Goal: Check status: Check status

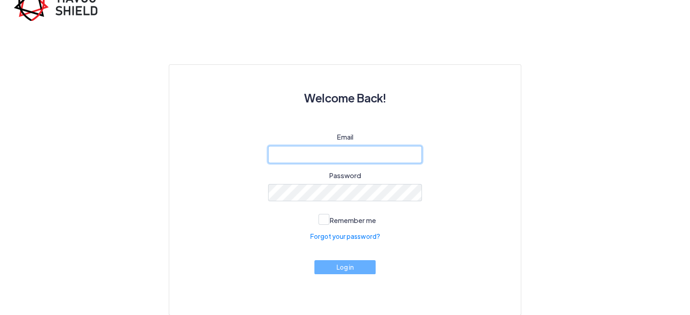
click at [314, 151] on input "email" at bounding box center [345, 154] width 154 height 17
type input "[EMAIL_ADDRESS][DOMAIN_NAME]"
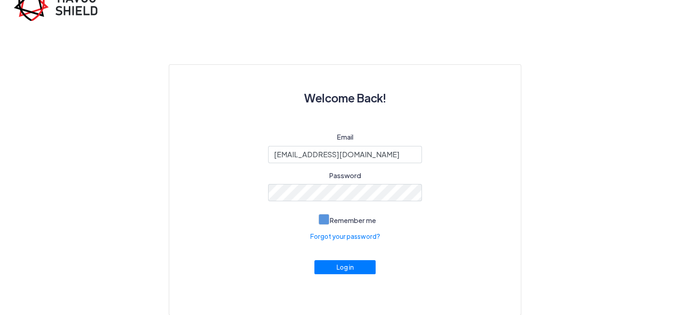
click at [323, 222] on span at bounding box center [323, 219] width 11 height 11
click at [0, 0] on input "Remember me" at bounding box center [0, 0] width 0 height 0
click at [341, 269] on button "Log in" at bounding box center [345, 265] width 62 height 14
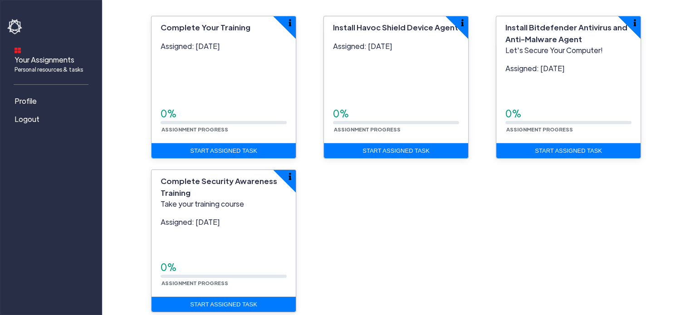
scroll to position [69, 0]
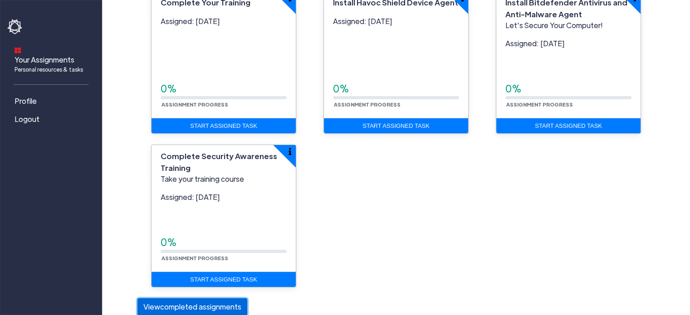
click at [208, 307] on button "View completed assignments" at bounding box center [192, 306] width 110 height 17
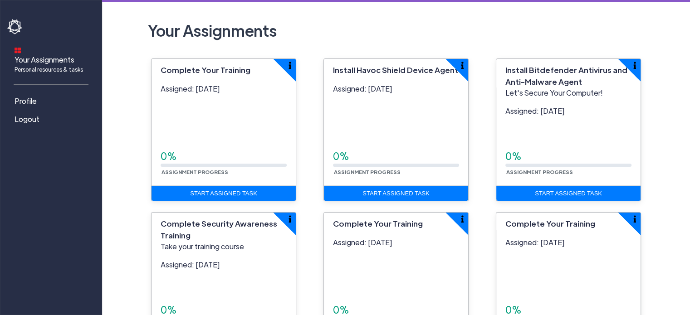
scroll to position [0, 0]
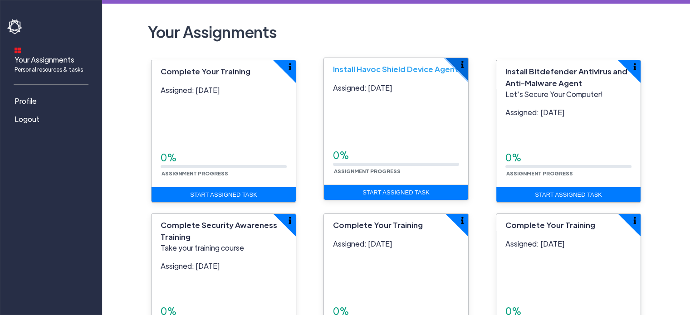
click at [464, 67] on button "button" at bounding box center [468, 58] width 45 height 45
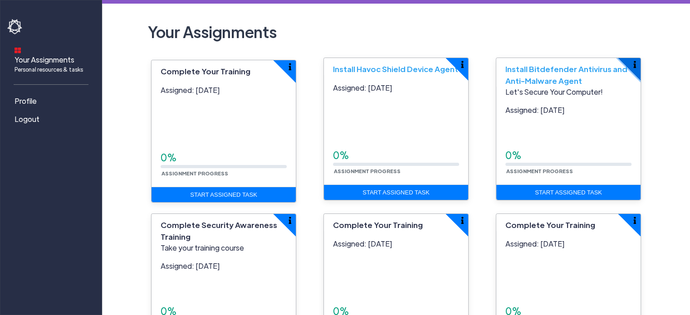
click at [635, 67] on img "button" at bounding box center [634, 64] width 3 height 7
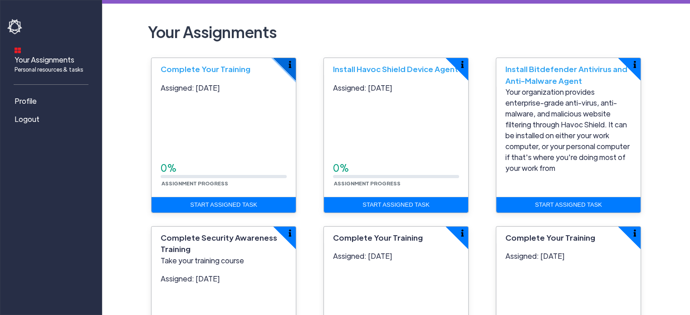
click at [290, 66] on img "button" at bounding box center [289, 64] width 3 height 7
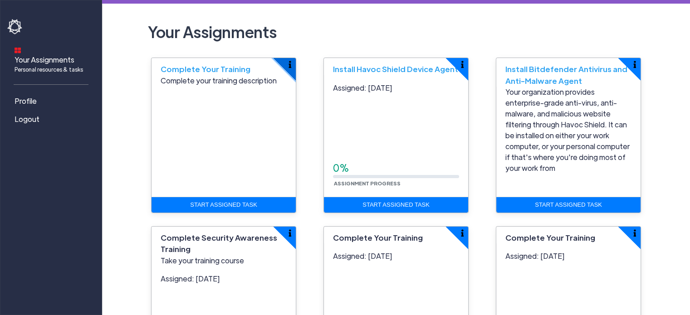
click at [290, 67] on img "button" at bounding box center [289, 64] width 3 height 7
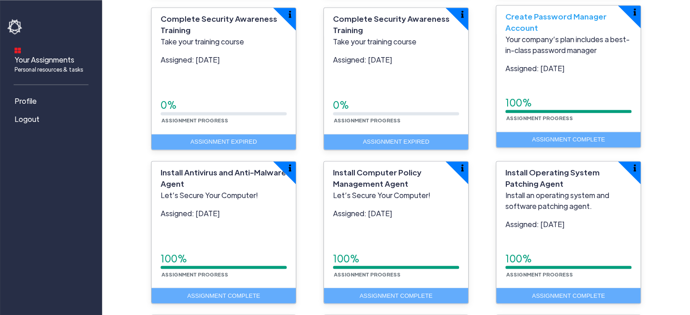
scroll to position [1772, 0]
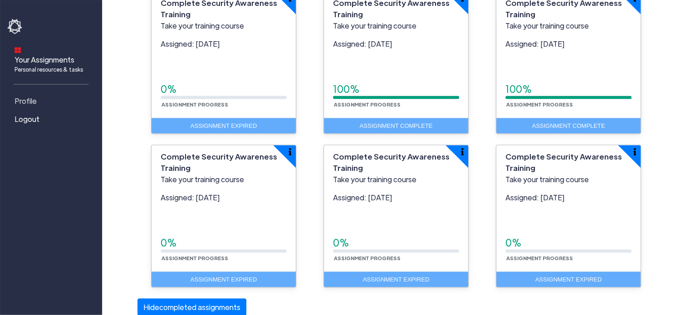
click at [23, 96] on span "Profile" at bounding box center [26, 101] width 22 height 11
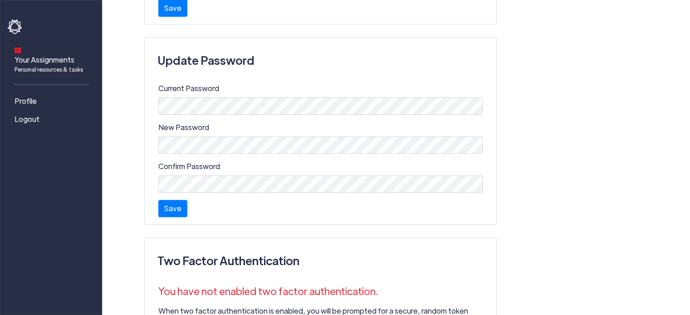
scroll to position [372, 0]
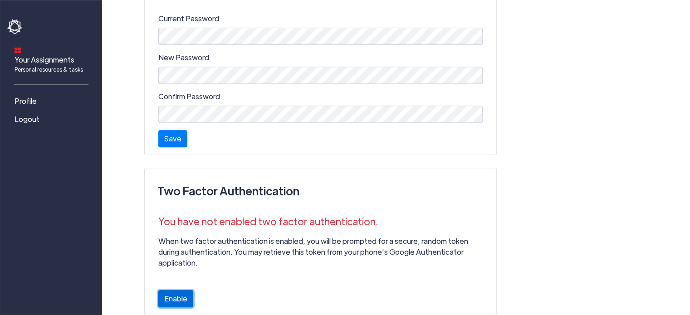
click at [180, 290] on button "Enable" at bounding box center [175, 298] width 35 height 17
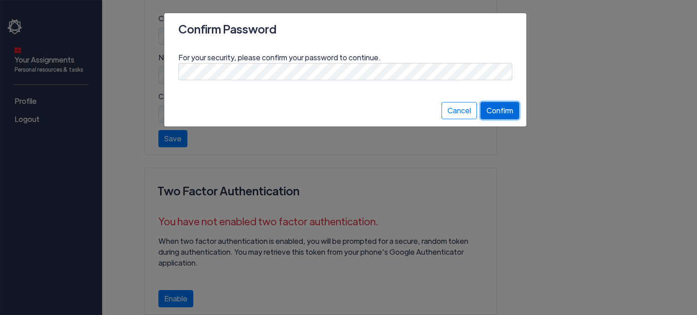
click at [501, 118] on button "Confirm" at bounding box center [499, 110] width 39 height 17
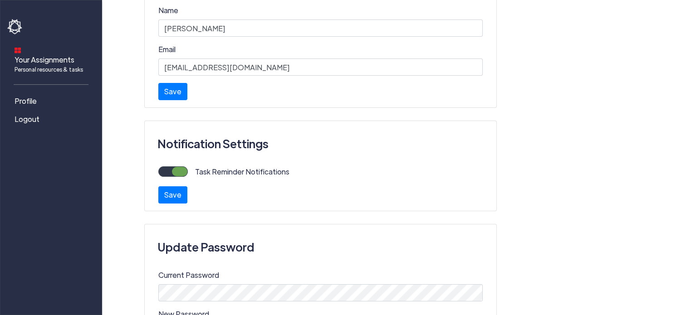
scroll to position [0, 0]
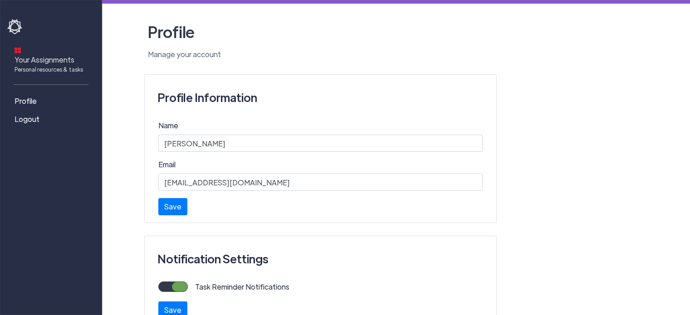
click at [41, 54] on span "Your Assignments Personal resources & tasks" at bounding box center [49, 63] width 68 height 19
click at [15, 24] on img at bounding box center [15, 26] width 16 height 15
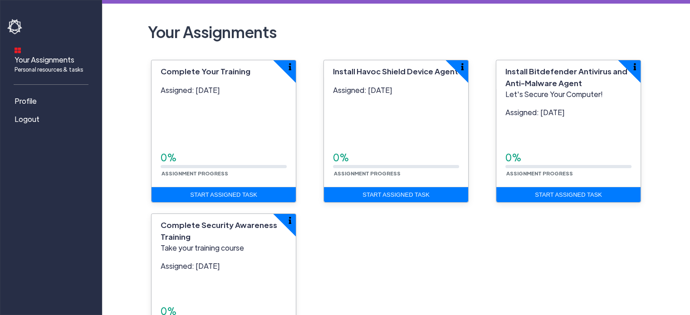
click at [42, 195] on div "Your Assignments Personal resources & tasks Profile Logout" at bounding box center [51, 157] width 102 height 315
